Goal: Find specific page/section: Find specific page/section

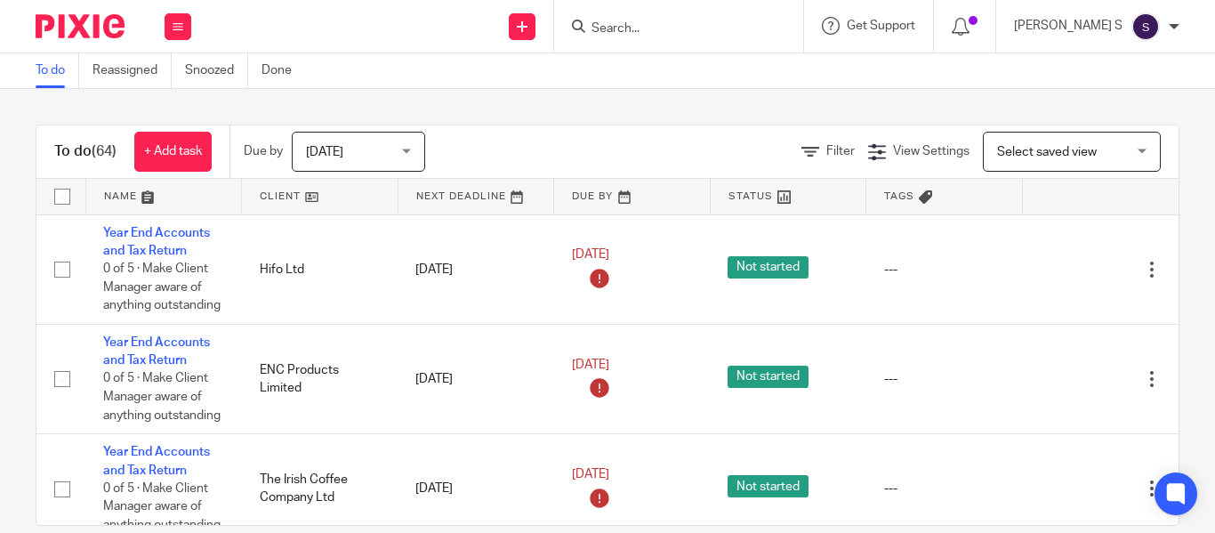
click at [650, 29] on input "Search" at bounding box center [670, 29] width 160 height 16
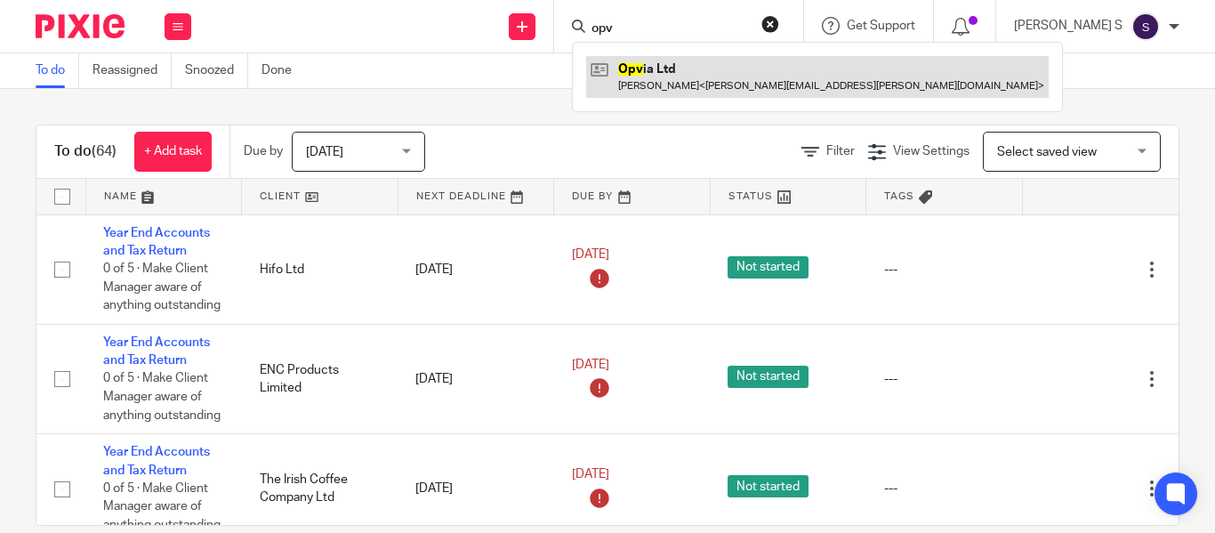
type input "opv"
click at [686, 69] on link at bounding box center [817, 76] width 463 height 41
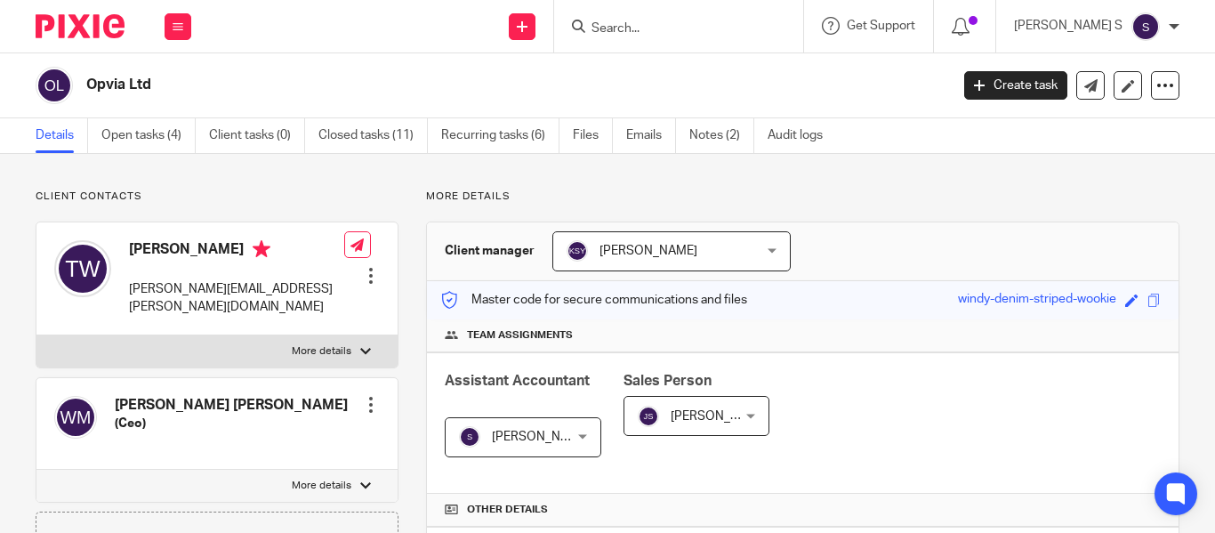
click at [676, 27] on input "Search" at bounding box center [670, 29] width 160 height 16
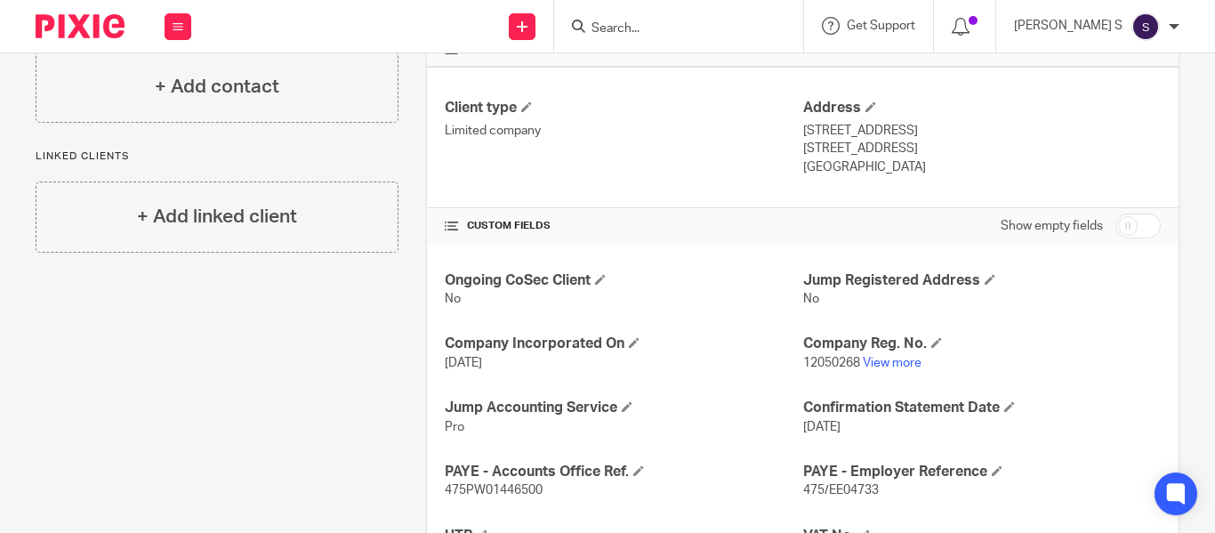
scroll to position [461, 0]
click at [883, 363] on link "View more" at bounding box center [892, 362] width 59 height 12
